Goal: Check status: Check status

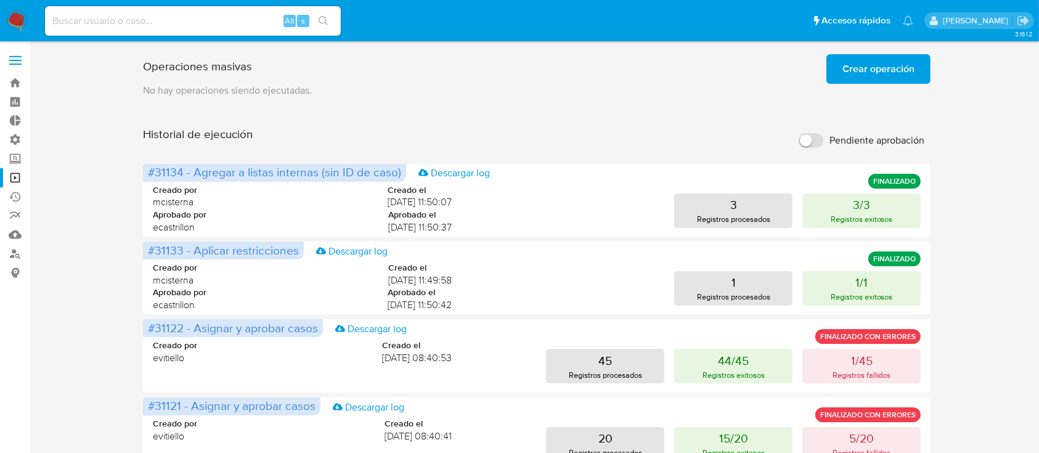
click at [144, 27] on input at bounding box center [193, 21] width 296 height 16
paste input "YMm7NaSPD0ZcxLUklw24AZrs"
type input "YMm7NaSPD0ZcxLUklw24AZrs"
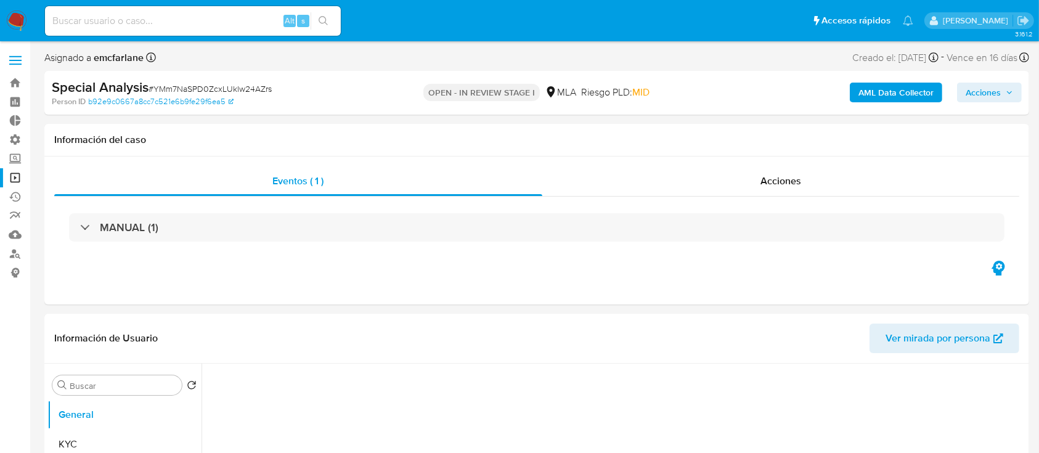
select select "10"
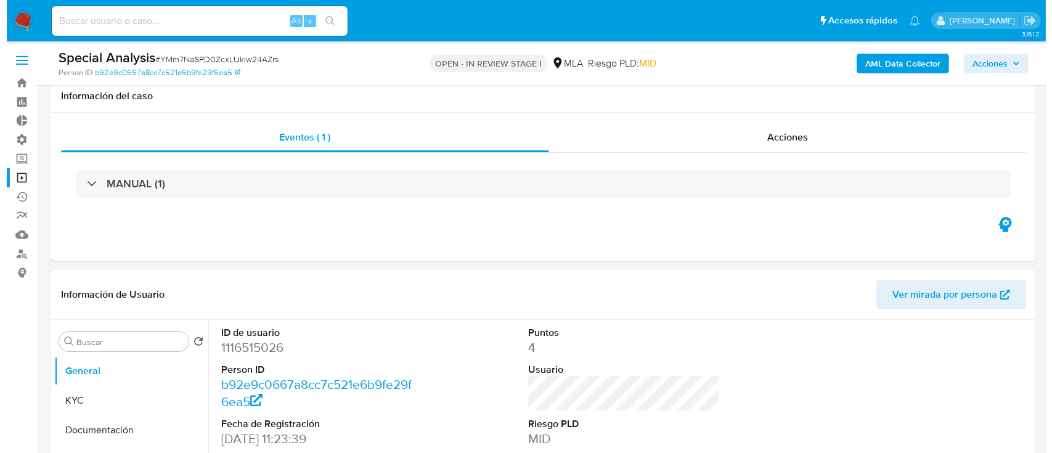
scroll to position [134, 0]
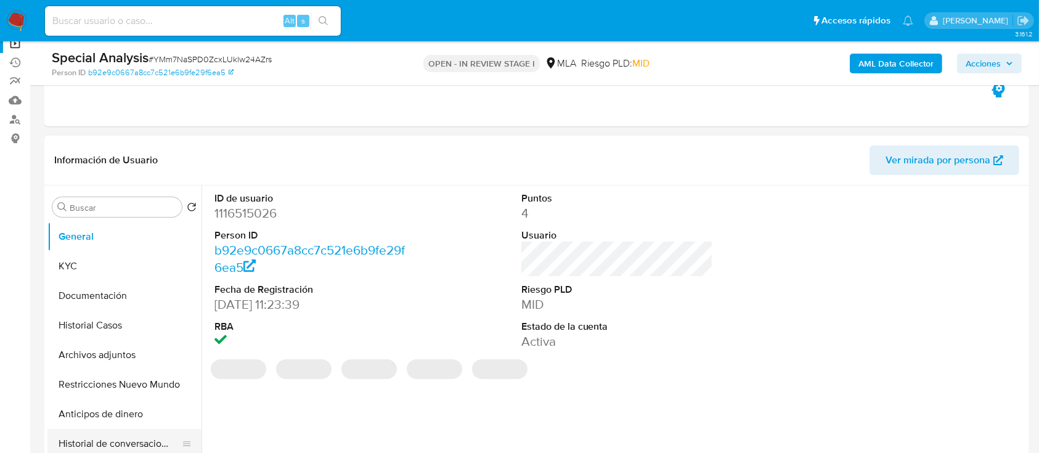
click at [83, 436] on button "Historial de conversaciones" at bounding box center [119, 444] width 144 height 30
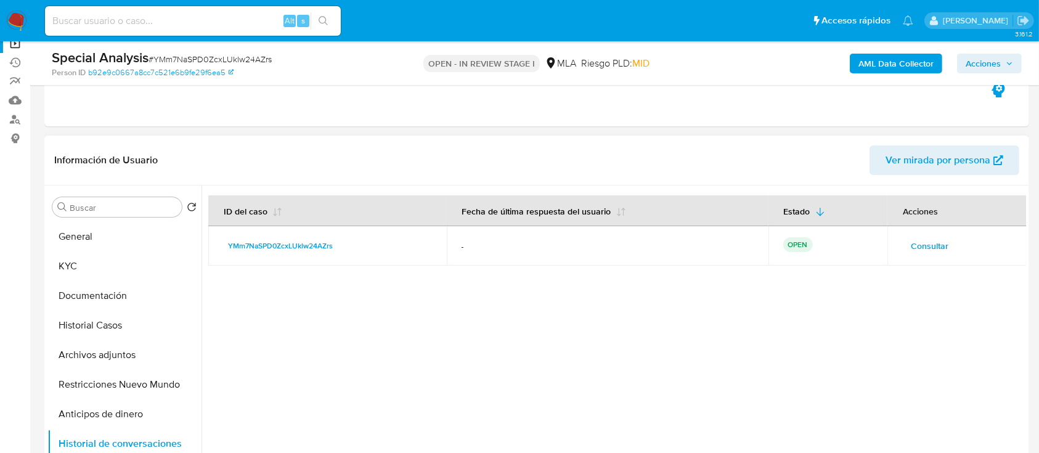
click at [922, 240] on span "Consultar" at bounding box center [930, 245] width 38 height 17
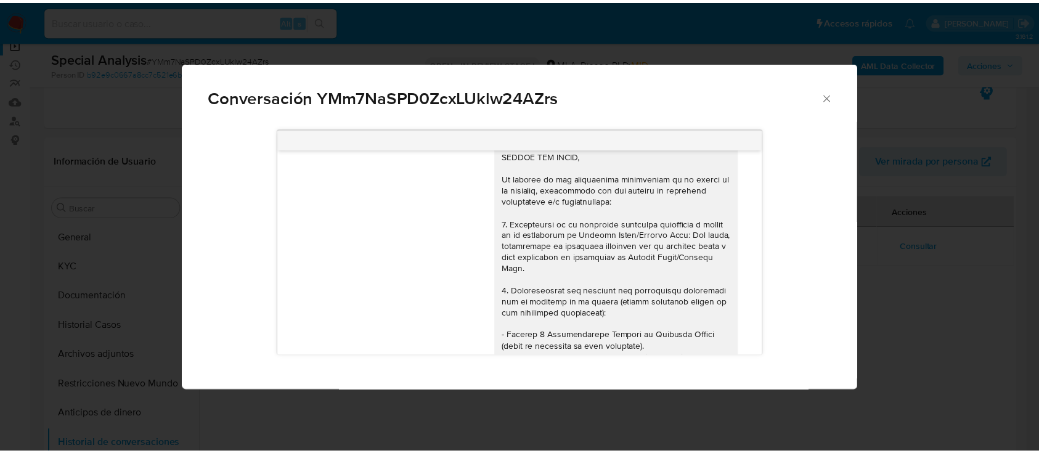
scroll to position [0, 0]
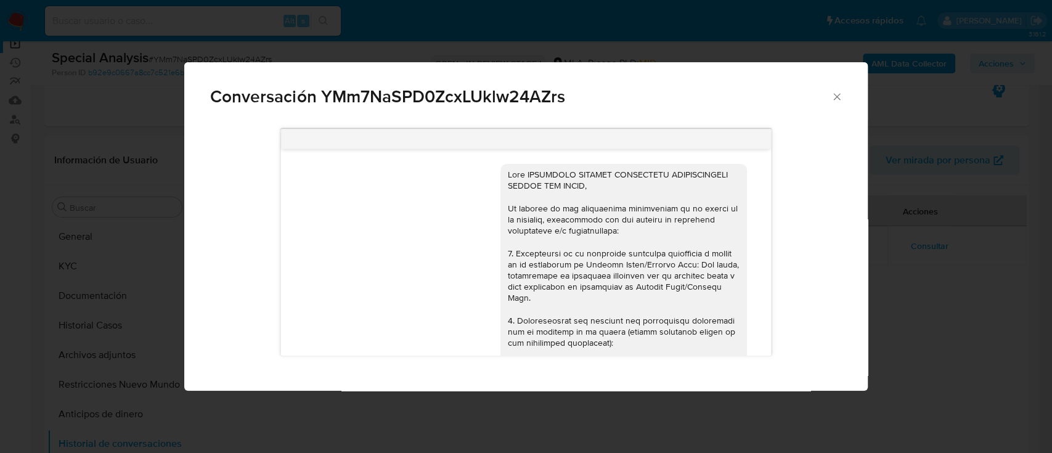
click at [842, 97] on icon "Cerrar" at bounding box center [837, 97] width 12 height 12
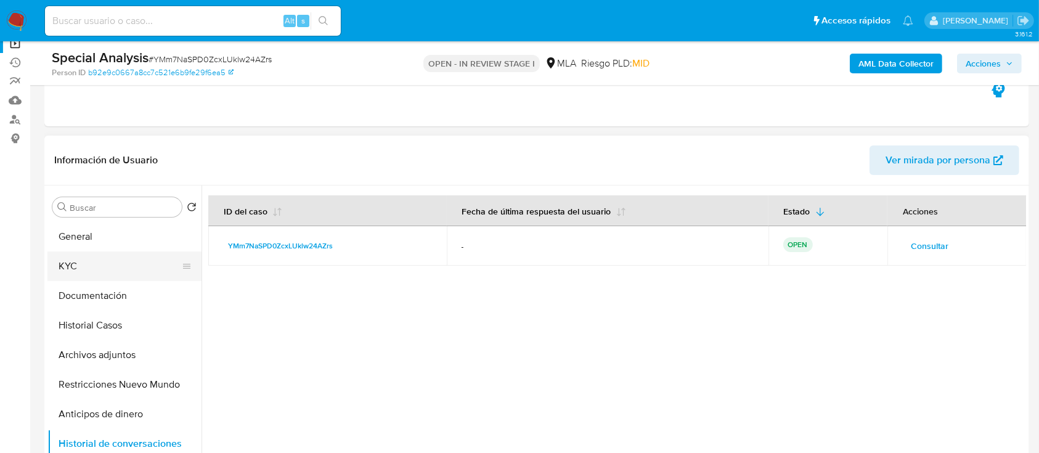
click at [81, 270] on button "KYC" at bounding box center [119, 267] width 144 height 30
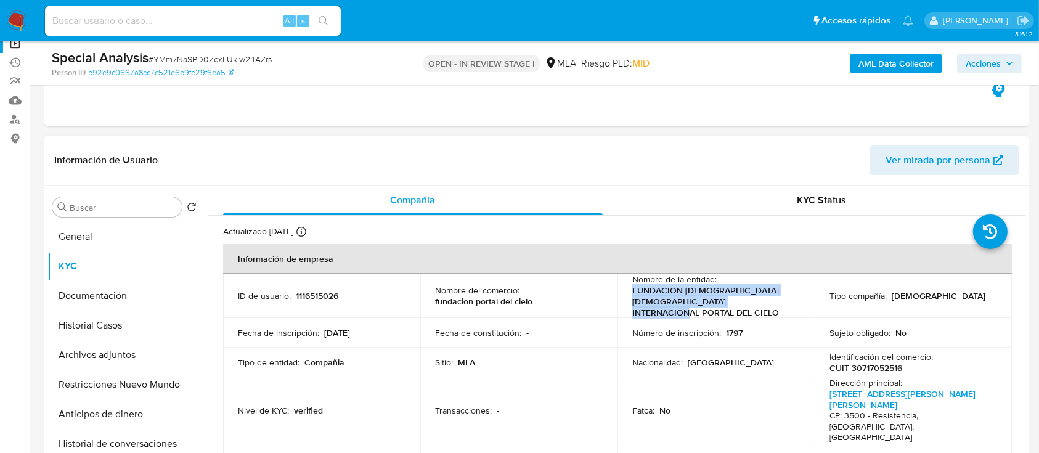
drag, startPoint x: 629, startPoint y: 289, endPoint x: 783, endPoint y: 303, distance: 154.2
click at [783, 303] on p "FUNDACION [DEMOGRAPHIC_DATA] [DEMOGRAPHIC_DATA] INTERNACIONAL PORTAL DEL CIELO" at bounding box center [714, 301] width 163 height 33
copy p "FUNDACION [DEMOGRAPHIC_DATA] [DEMOGRAPHIC_DATA] INTERNACIONAL PORTAL DEL CIELO"
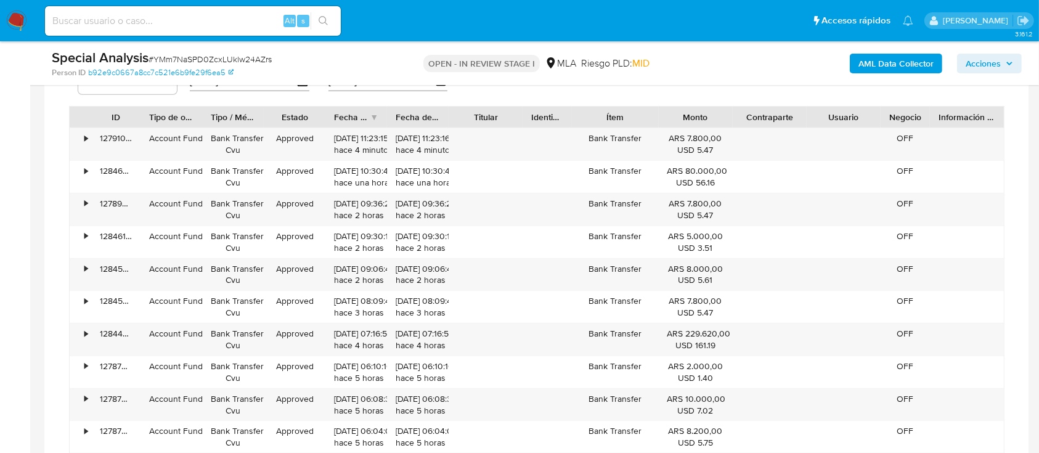
scroll to position [1001, 0]
click at [253, 17] on input at bounding box center [193, 21] width 296 height 16
paste input "YMm7NaSPD0ZcxLUklw24AZrs"
type input "YMm7NaSPD0ZcxLUklw24AZrs"
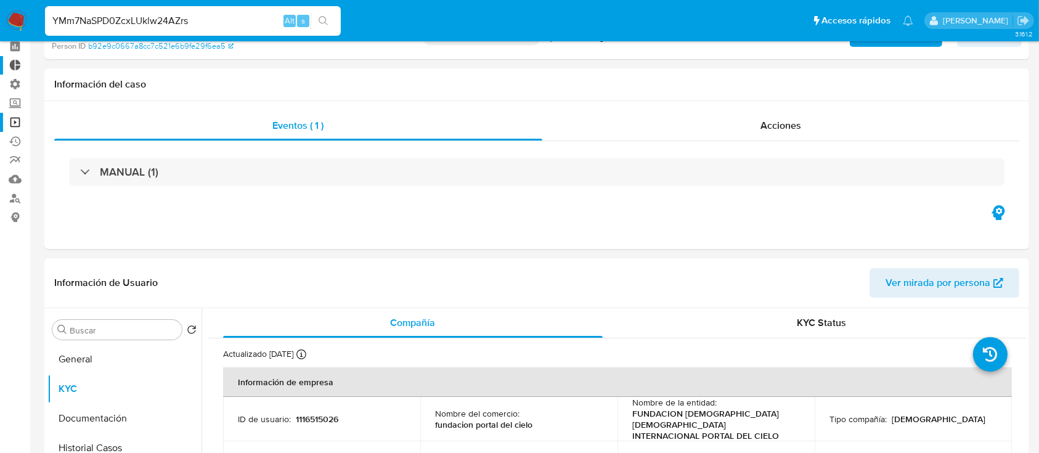
scroll to position [0, 0]
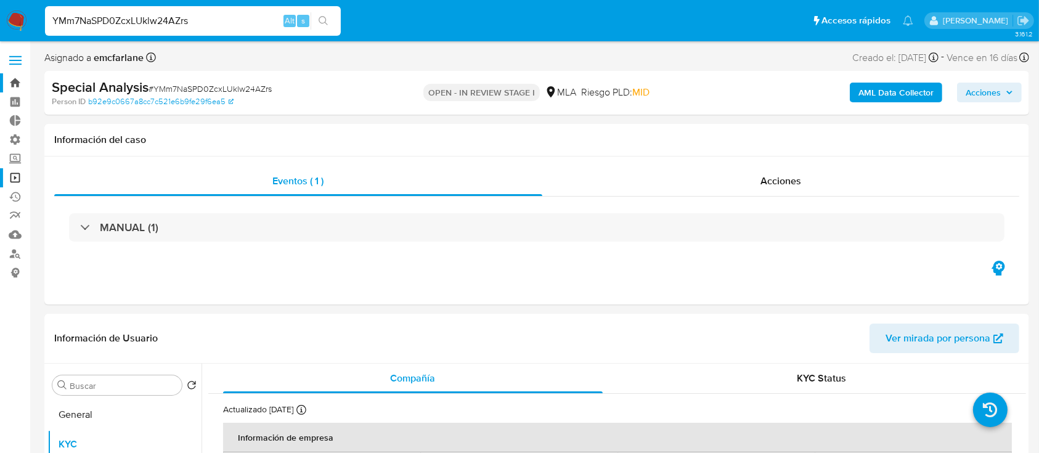
click at [17, 78] on link "Bandeja" at bounding box center [73, 82] width 147 height 19
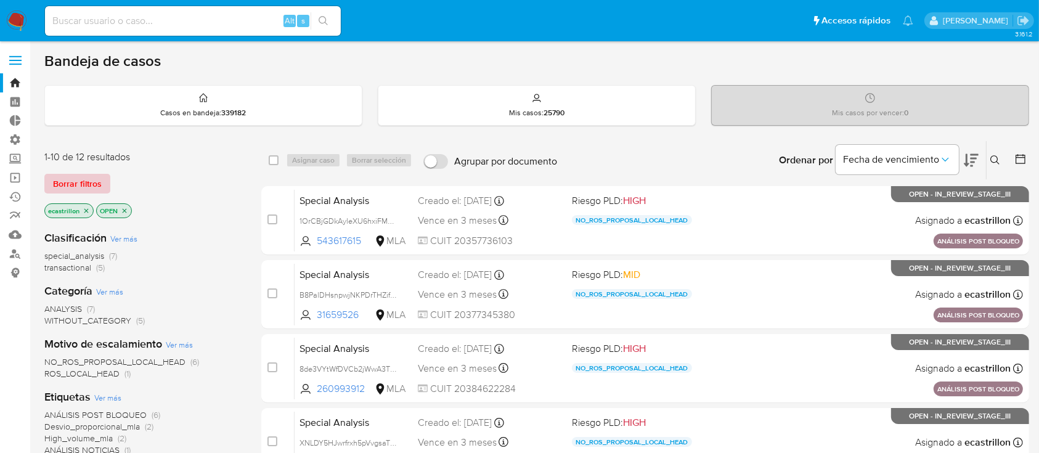
click at [97, 184] on span "Borrar filtros" at bounding box center [77, 183] width 49 height 17
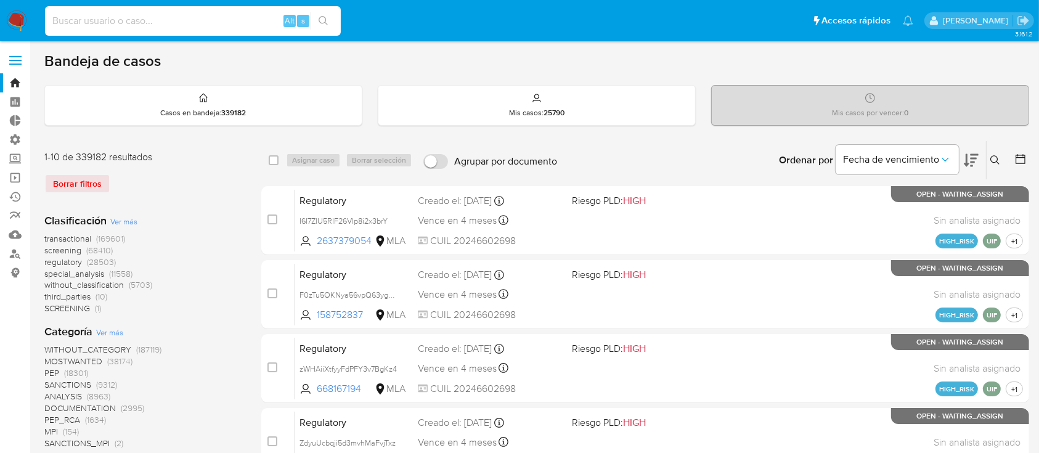
click at [117, 17] on input at bounding box center [193, 21] width 296 height 16
paste input "YMm7NaSPD0ZcxLUklw24AZrs"
type input "YMm7NaSPD0ZcxLUklw24AZrs"
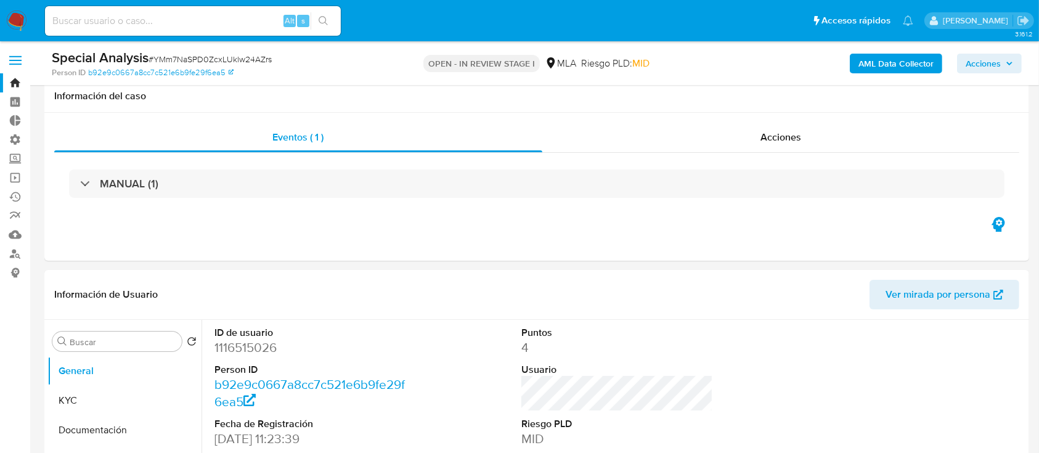
select select "10"
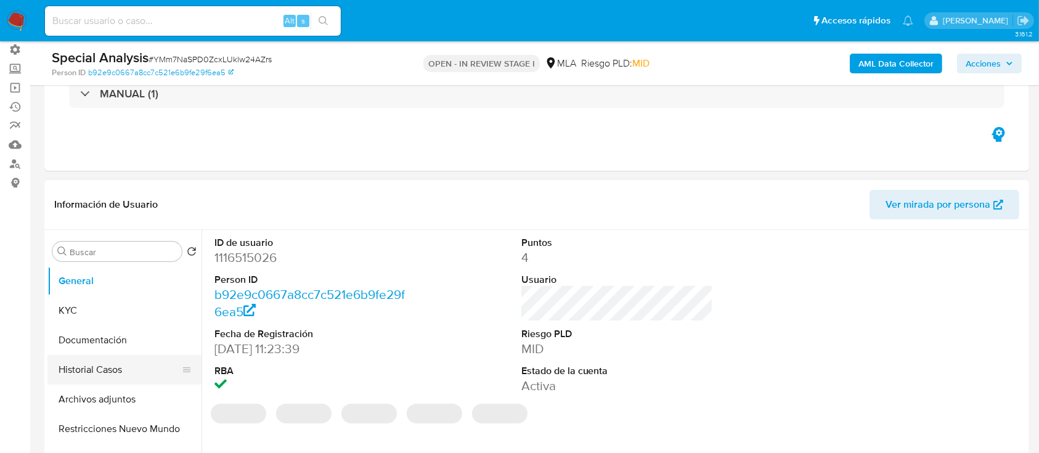
click at [70, 369] on button "Historial Casos" at bounding box center [119, 370] width 144 height 30
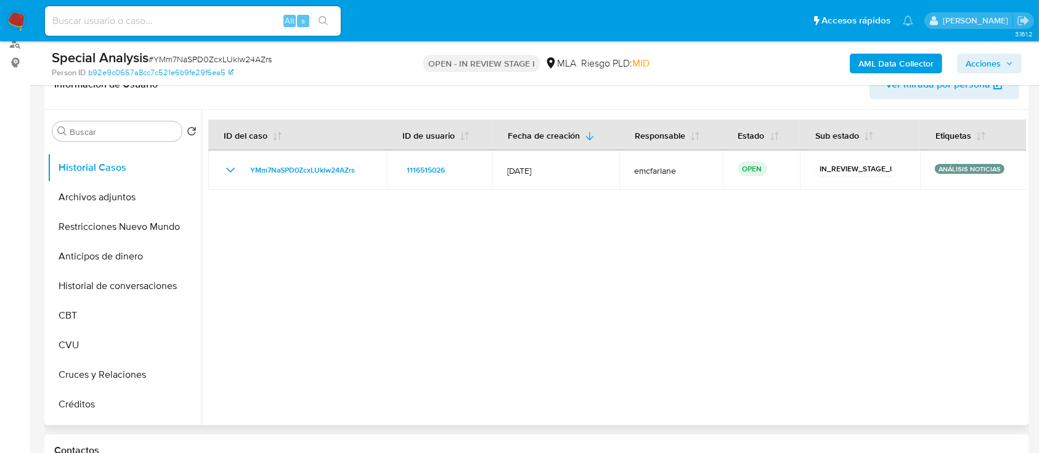
scroll to position [0, 0]
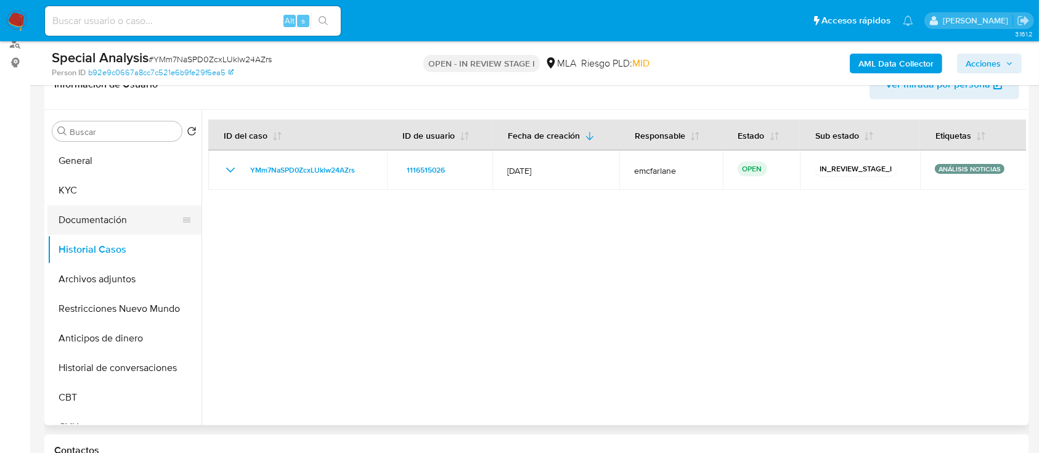
click at [72, 211] on button "Documentación" at bounding box center [119, 220] width 144 height 30
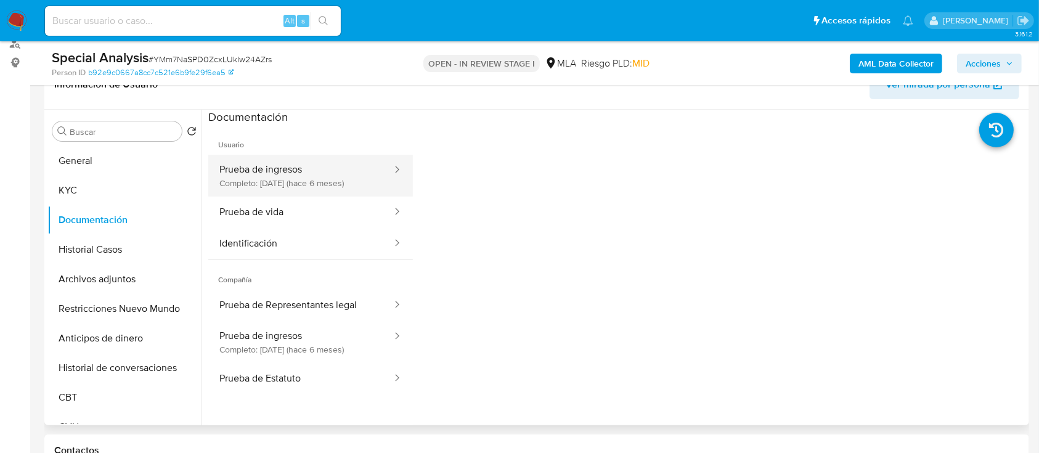
click at [289, 190] on button "Prueba de ingresos Completo: [DATE] (hace 6 meses)" at bounding box center [300, 176] width 185 height 42
